Goal: Information Seeking & Learning: Learn about a topic

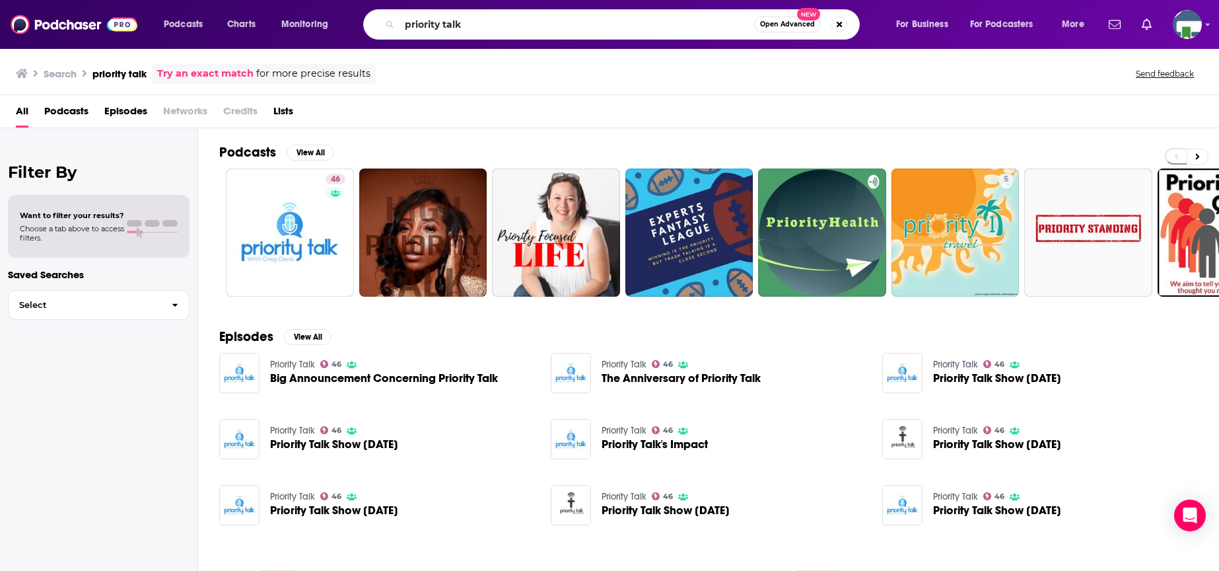
click at [374, 5] on div "Podcasts Charts Monitoring priority talk Open Advanced New For Business For Pod…" at bounding box center [609, 24] width 1219 height 49
type input "The Nonprofit Exchange"
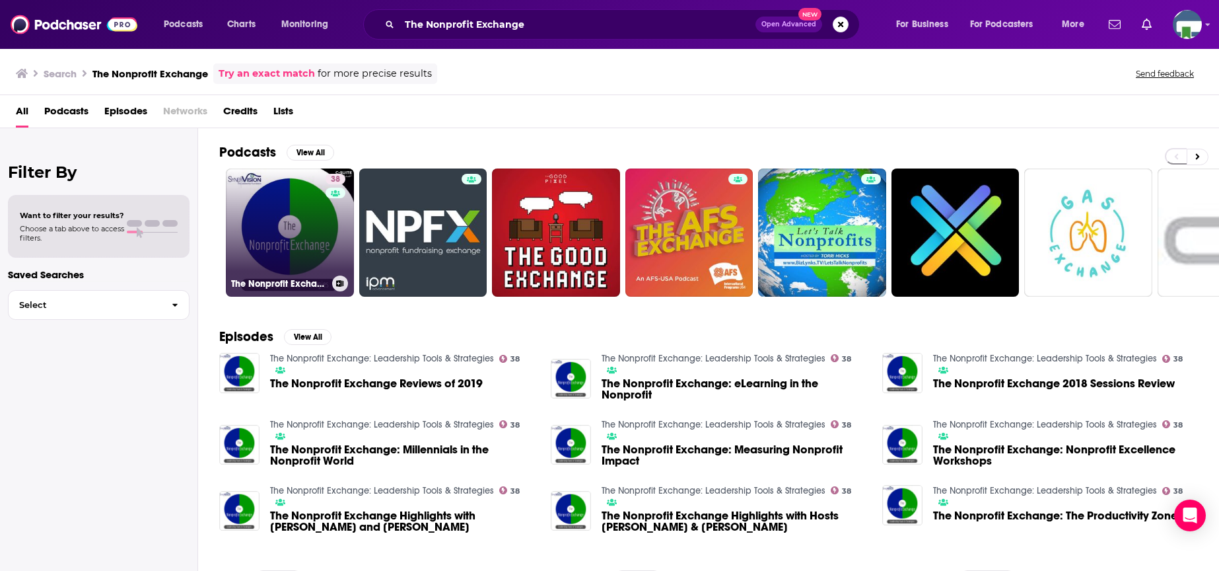
click at [316, 247] on link "38 The Nonprofit Exchange: Leadership Tools & Strategies" at bounding box center [290, 232] width 128 height 128
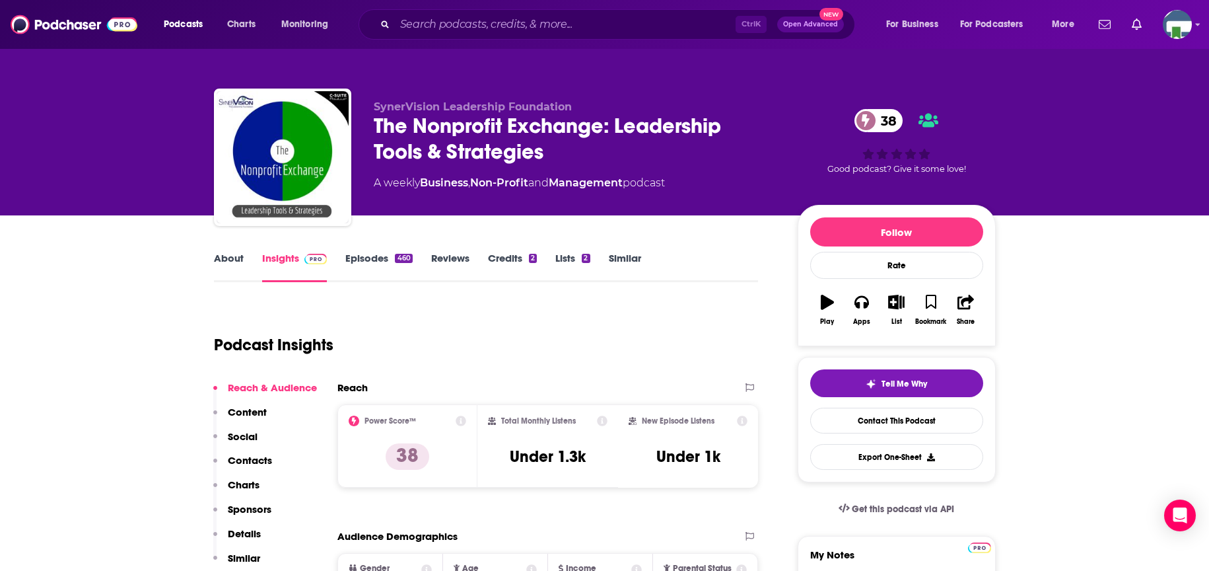
click at [229, 256] on link "About" at bounding box center [229, 267] width 30 height 30
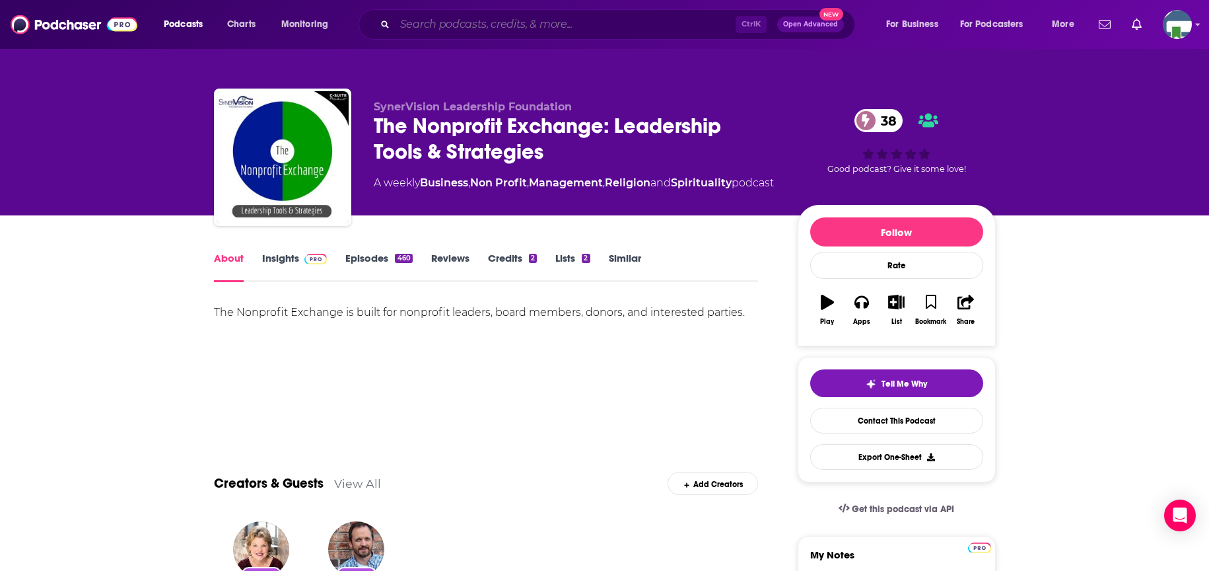
click at [474, 27] on input "Search podcasts, credits, & more..." at bounding box center [565, 24] width 341 height 21
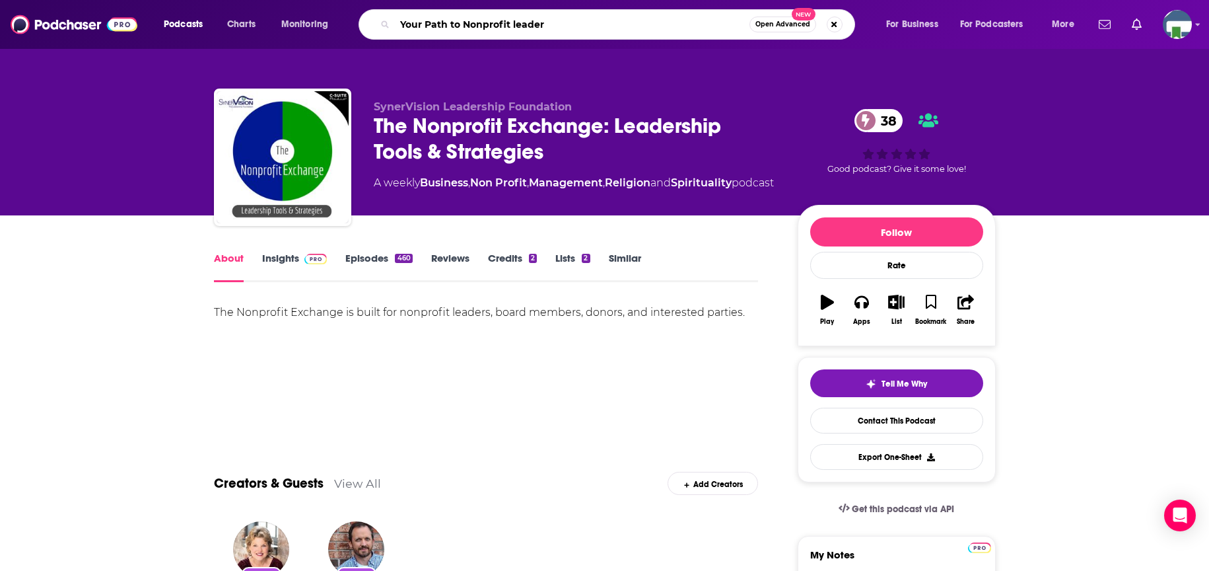
type input "Your Path to Nonprofit leaders"
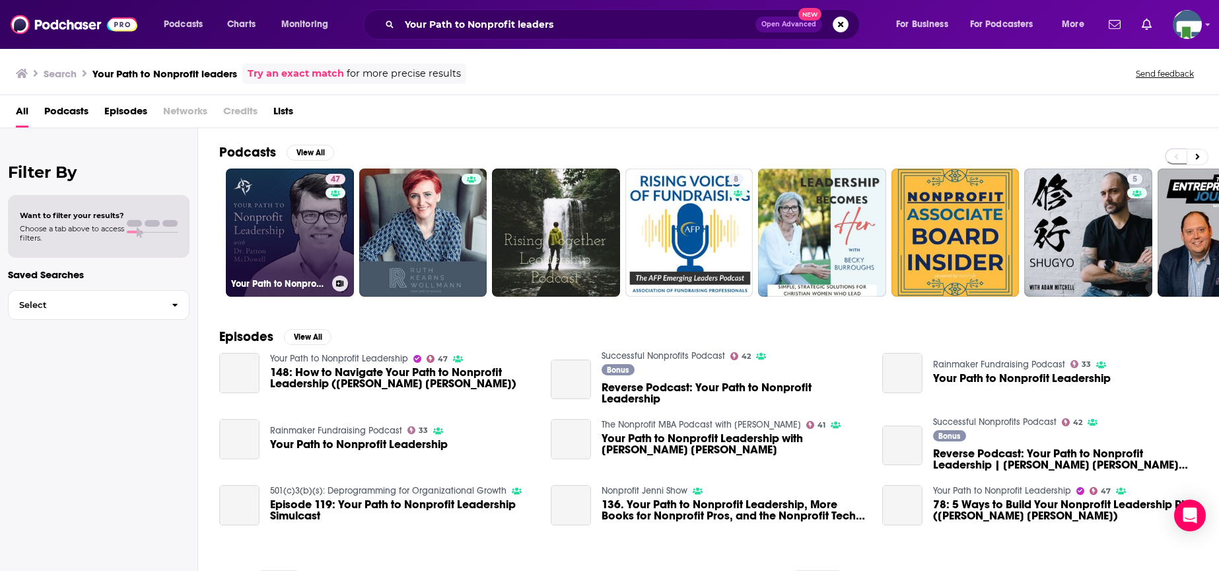
click at [275, 217] on link "47 Your Path to Nonprofit Leadership" at bounding box center [290, 232] width 128 height 128
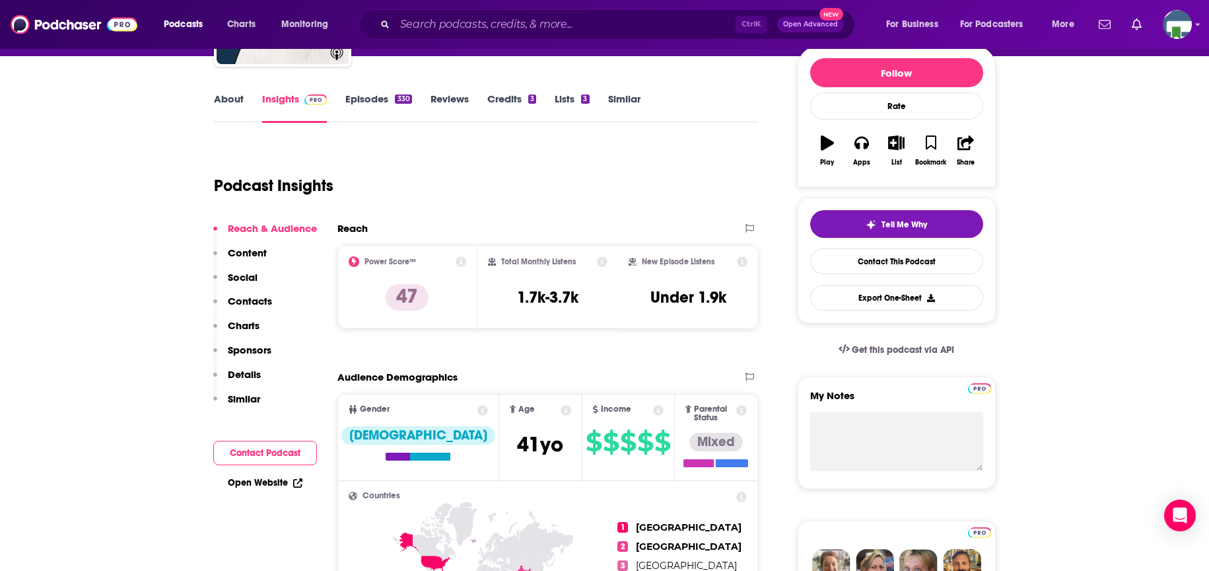
scroll to position [66, 0]
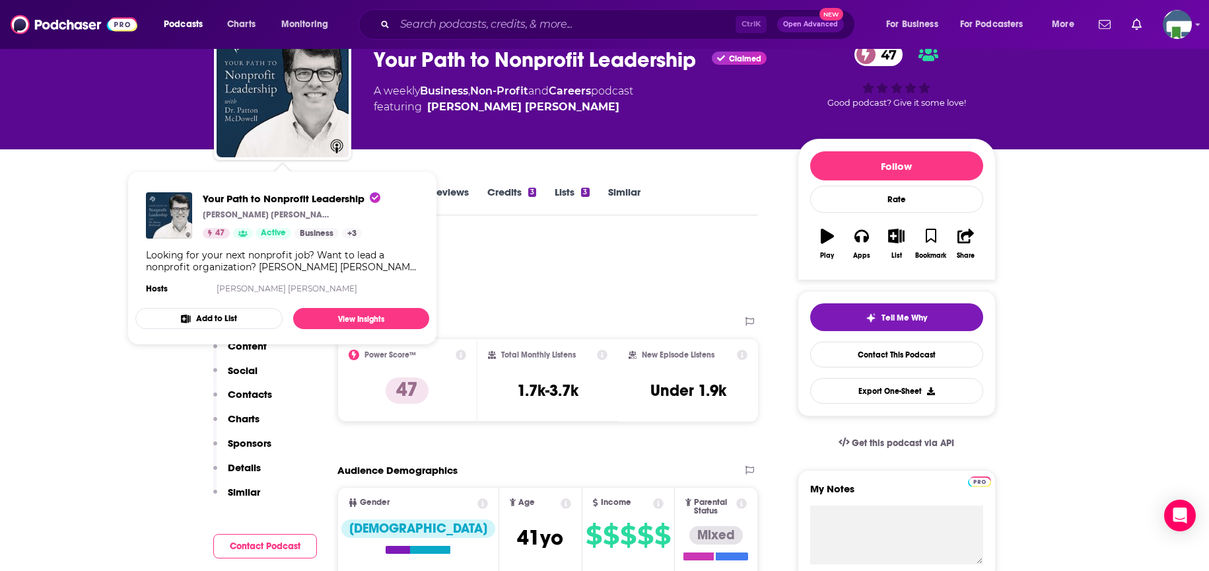
click at [579, 299] on div "Podcast Insights" at bounding box center [481, 270] width 534 height 67
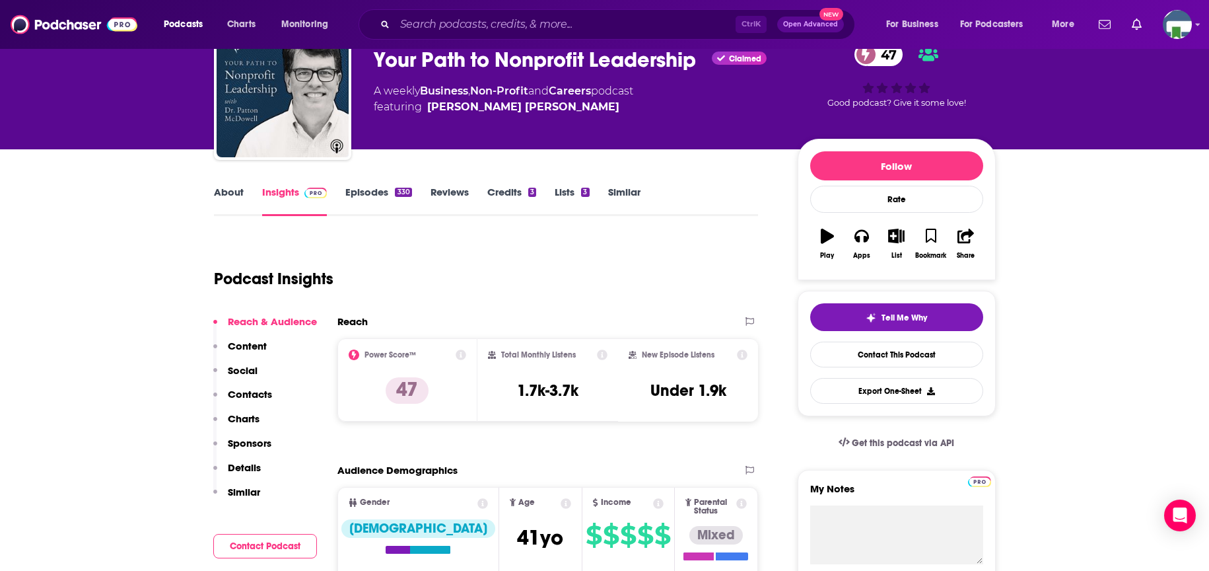
click at [231, 190] on link "About" at bounding box center [229, 201] width 30 height 30
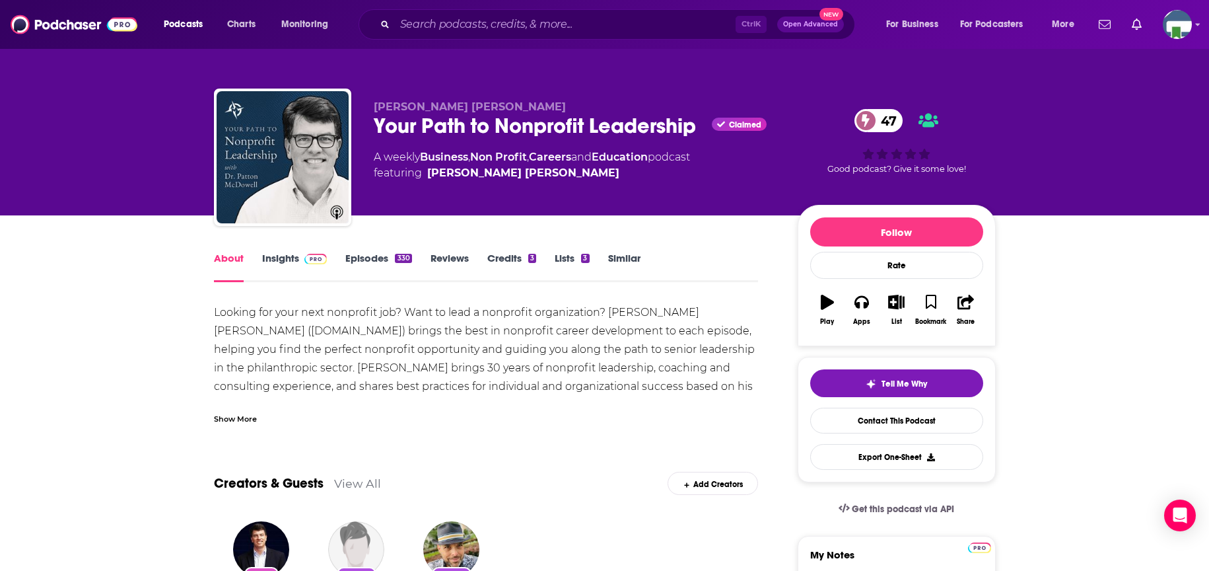
click at [239, 417] on div "Show More" at bounding box center [235, 418] width 43 height 13
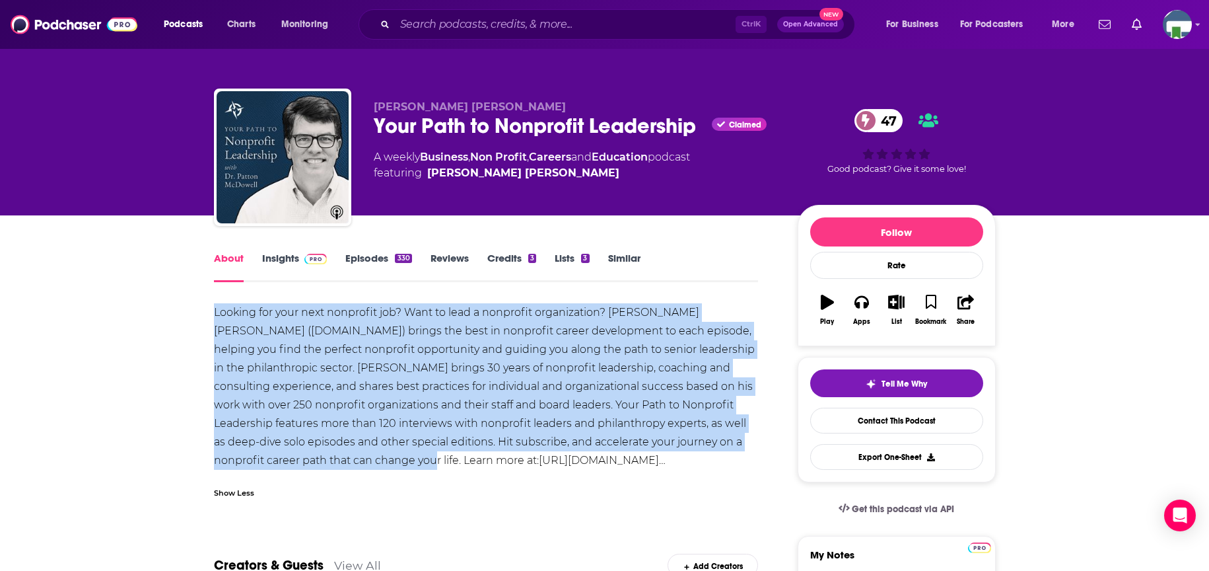
drag, startPoint x: 213, startPoint y: 310, endPoint x: 373, endPoint y: 456, distance: 216.0
click at [373, 456] on div "Looking for your next nonprofit job? Want to lead a nonprofit organization? [PE…" at bounding box center [486, 386] width 545 height 166
copy div "Looking for your next nonprofit job? Want to lead a nonprofit organization? [PE…"
